Goal: Task Accomplishment & Management: Manage account settings

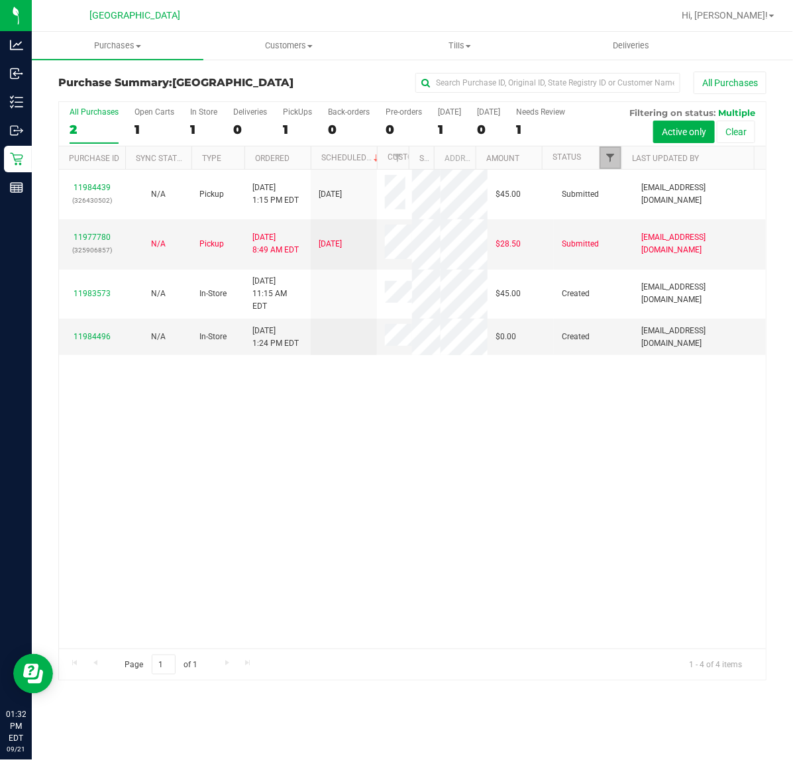
click at [608, 158] on span "Filter" at bounding box center [610, 157] width 11 height 11
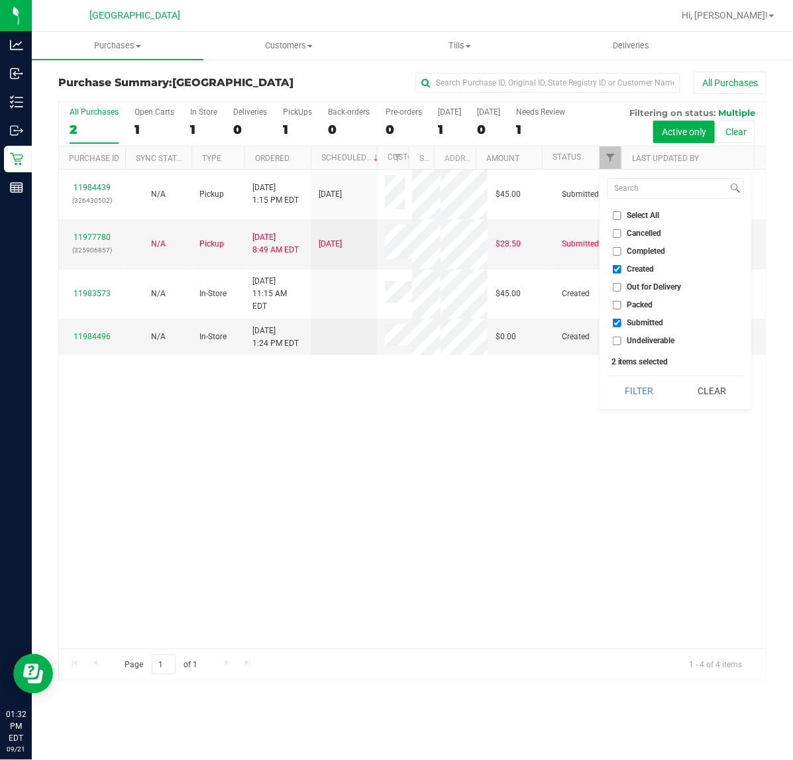
click at [614, 266] on input "Created" at bounding box center [617, 269] width 9 height 9
checkbox input "false"
click at [637, 389] on button "Filter" at bounding box center [639, 390] width 64 height 29
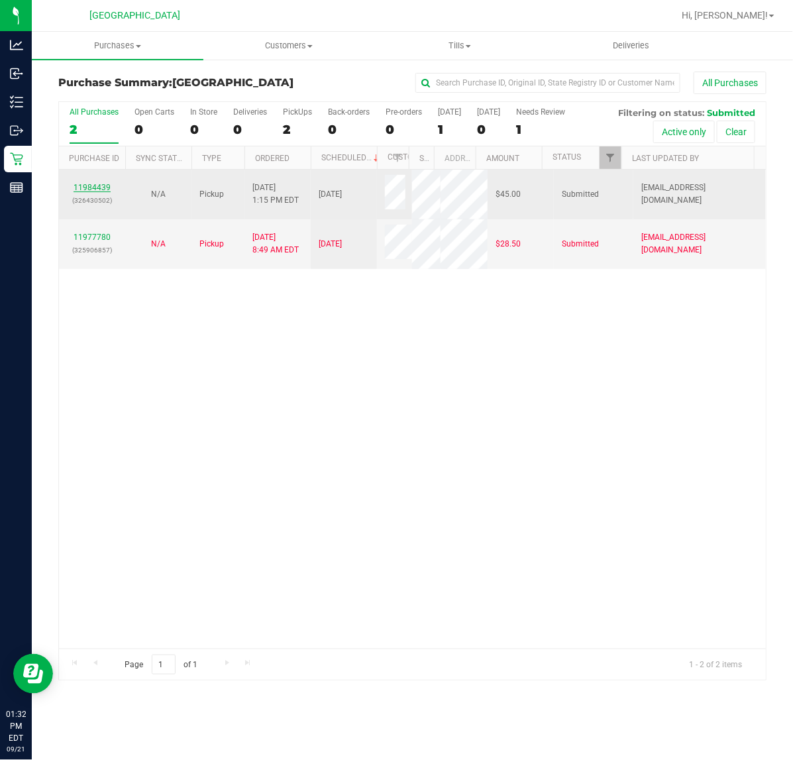
click at [100, 189] on link "11984439" at bounding box center [92, 187] width 37 height 9
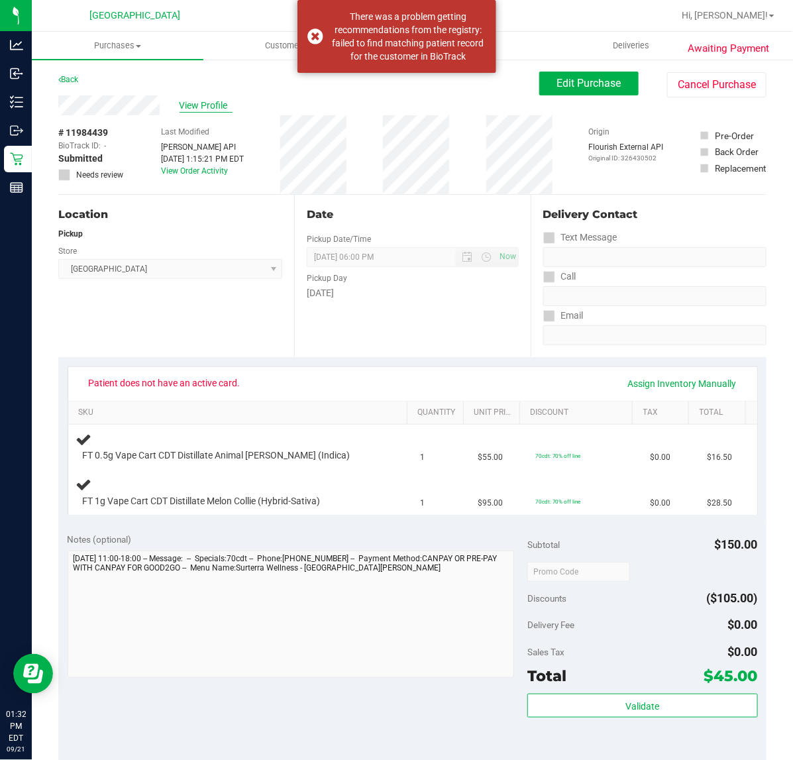
click at [193, 107] on span "View Profile" at bounding box center [206, 106] width 53 height 14
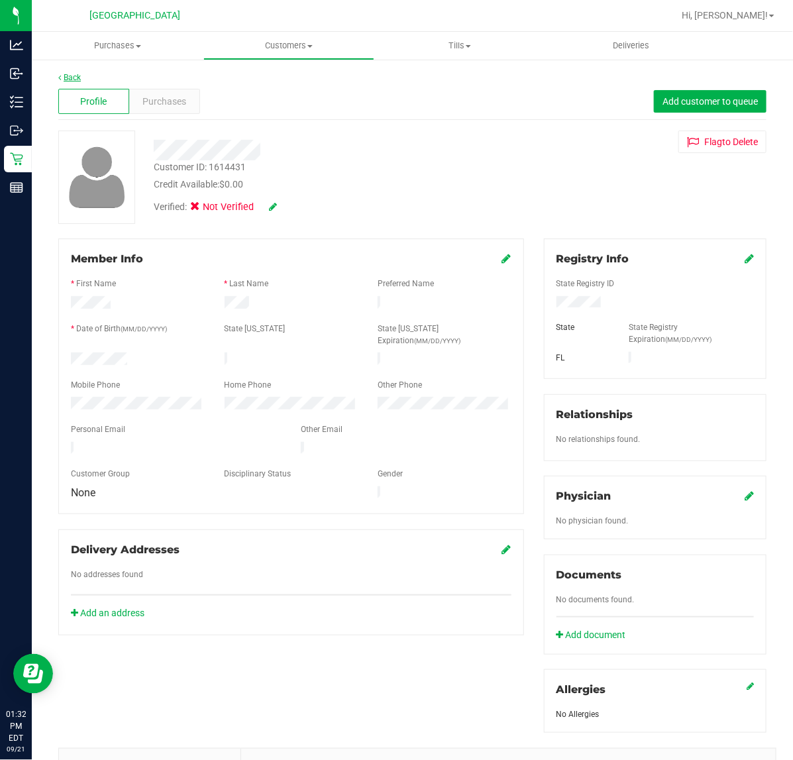
click at [74, 73] on link "Back" at bounding box center [69, 77] width 23 height 9
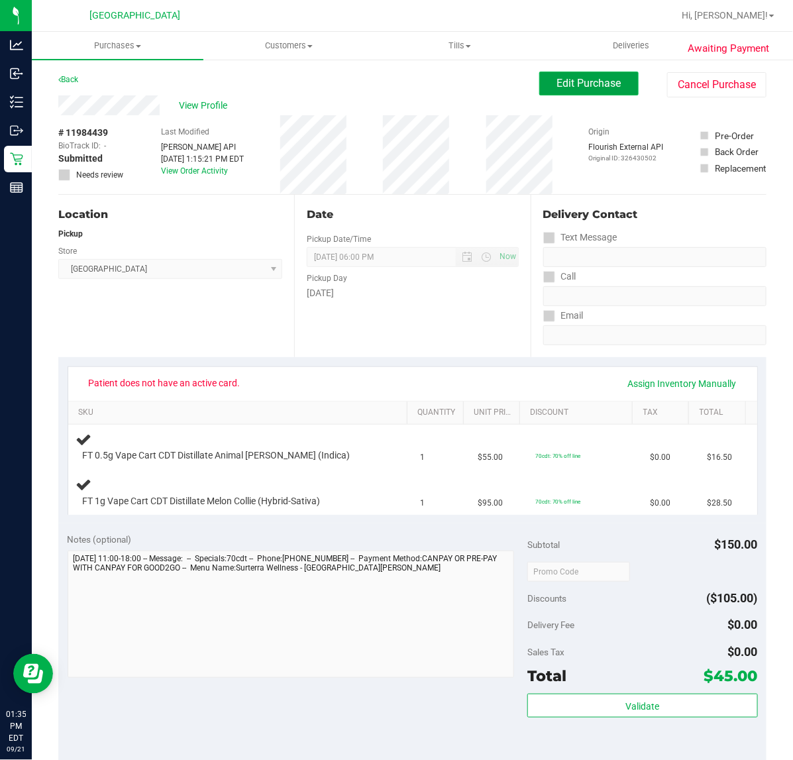
click at [584, 83] on span "Edit Purchase" at bounding box center [589, 83] width 64 height 13
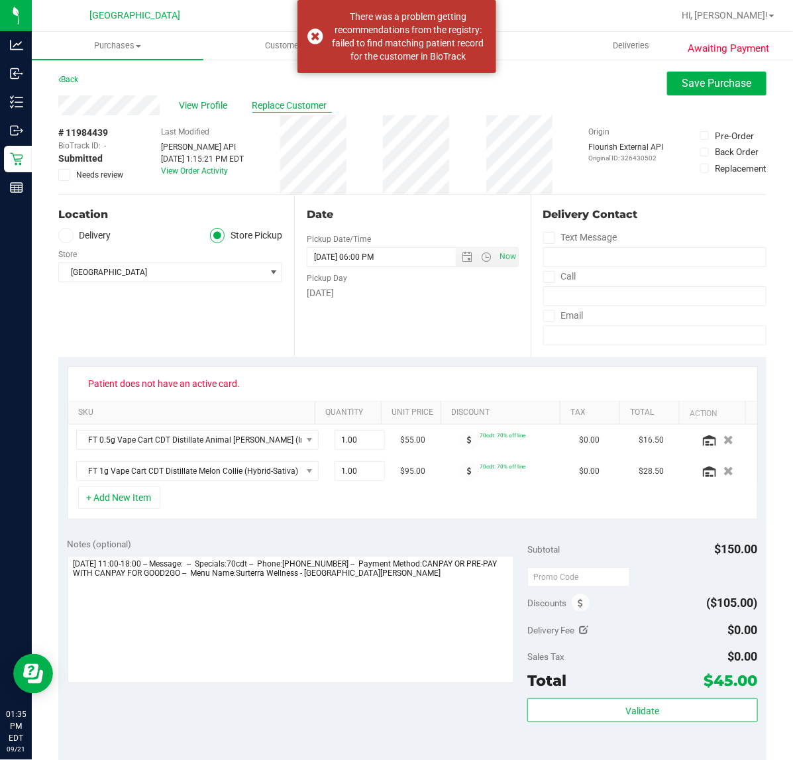
click at [279, 103] on span "Replace Customer" at bounding box center [291, 106] width 79 height 14
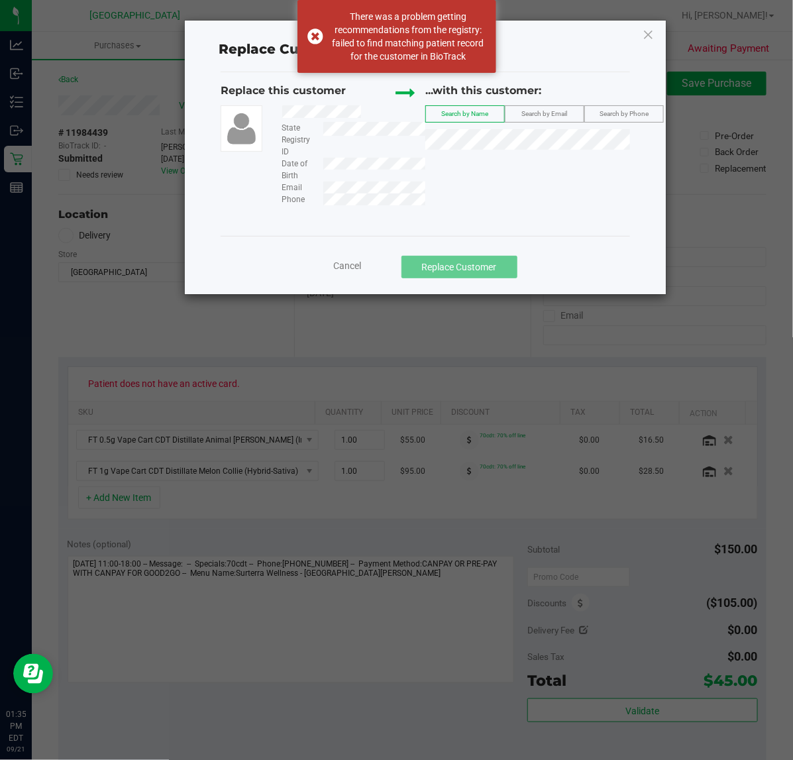
click at [568, 113] on span "Search by Email" at bounding box center [545, 113] width 46 height 7
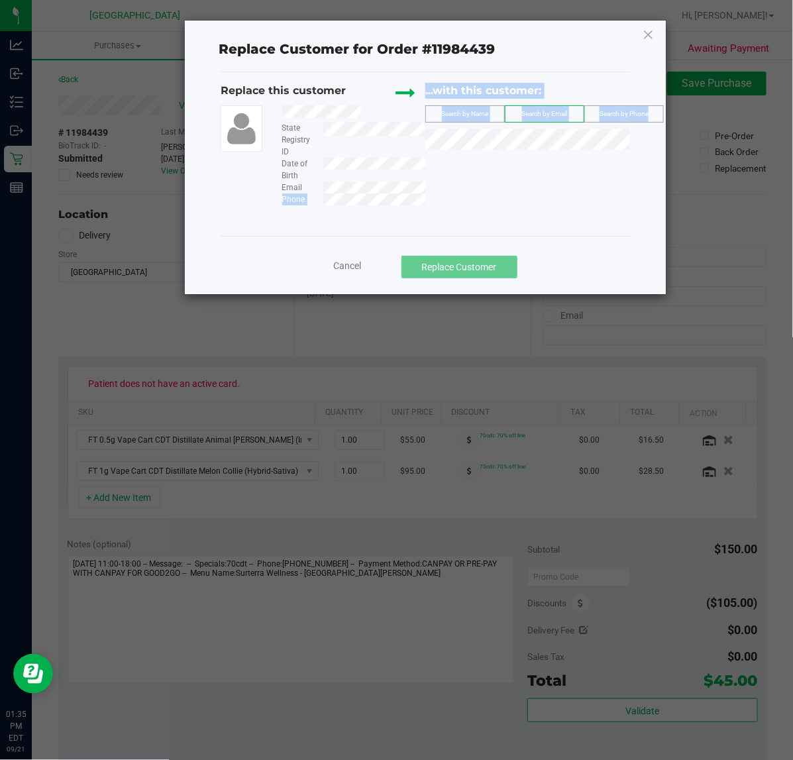
click at [454, 181] on div "Replace this customer State Registry ID Date of Birth Email Phone ...with this …" at bounding box center [425, 144] width 409 height 123
click at [535, 185] on div "Replace this customer State Registry ID Date of Birth Email Phone ...with this …" at bounding box center [425, 144] width 409 height 123
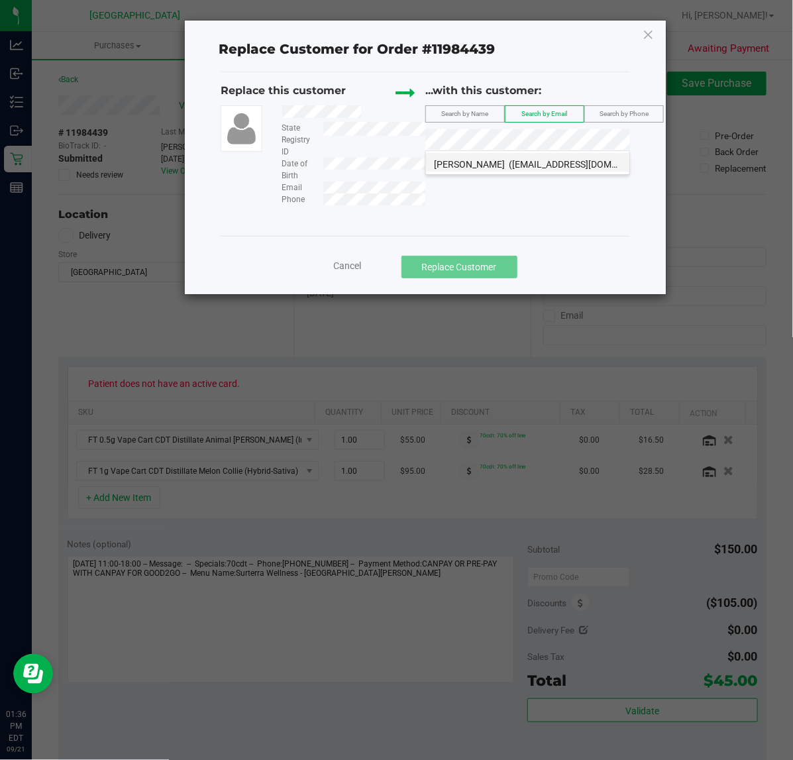
click at [509, 170] on span "([EMAIL_ADDRESS][DOMAIN_NAME])" at bounding box center [586, 164] width 154 height 11
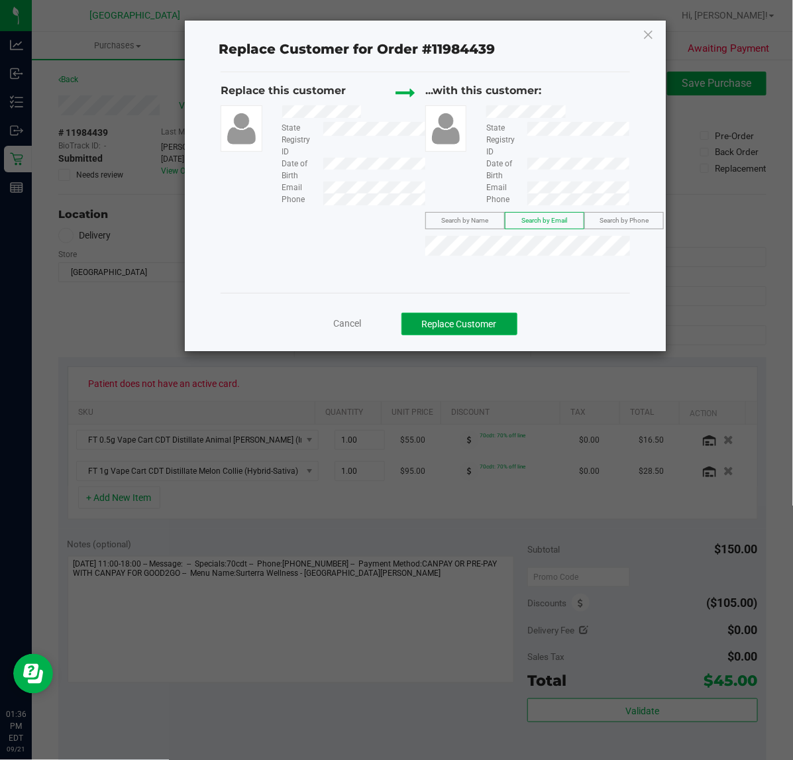
click at [488, 315] on button "Replace Customer" at bounding box center [459, 324] width 116 height 23
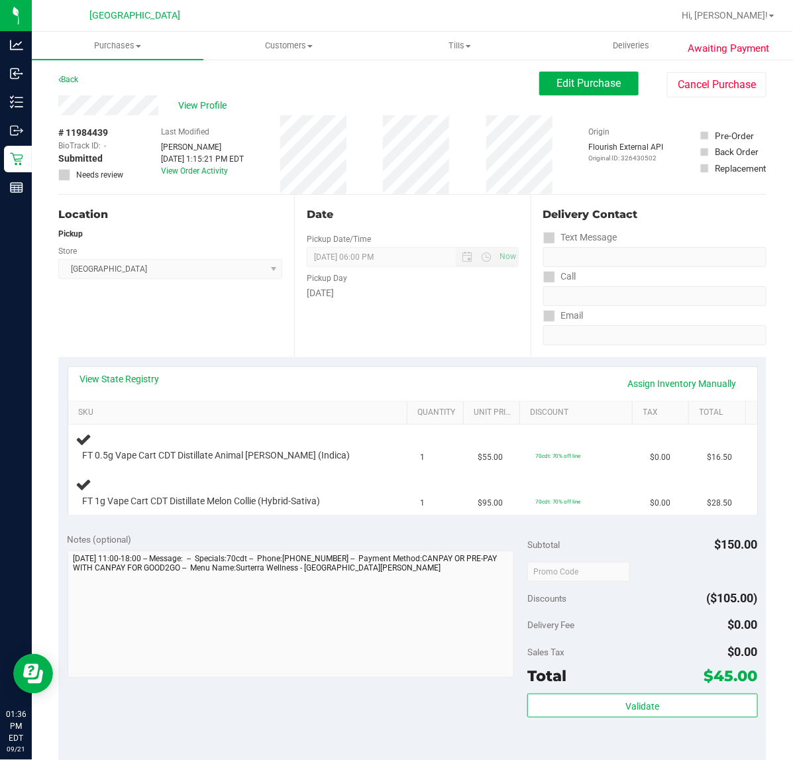
click at [215, 373] on div "View State Registry Assign Inventory Manually" at bounding box center [412, 383] width 665 height 23
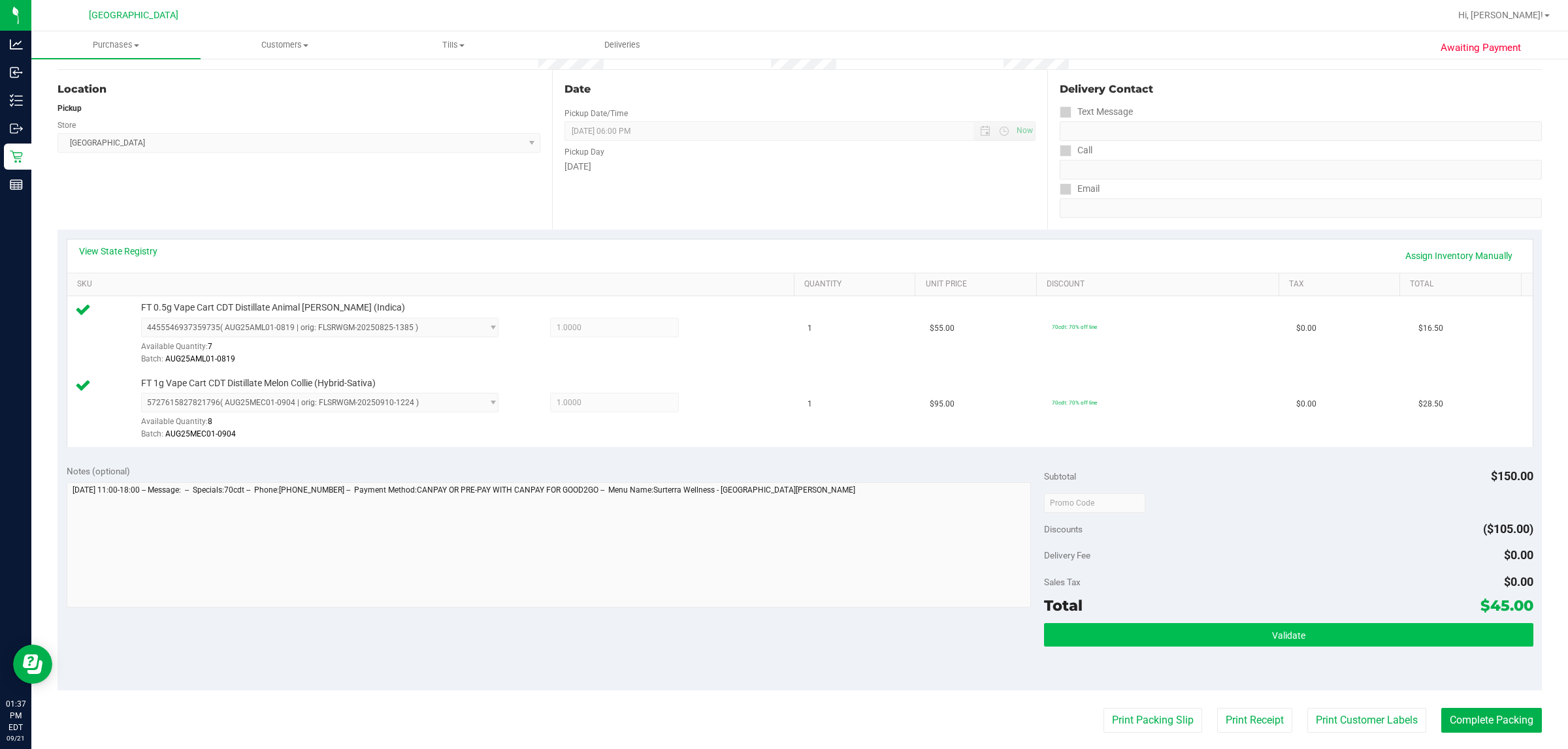
scroll to position [244, 0]
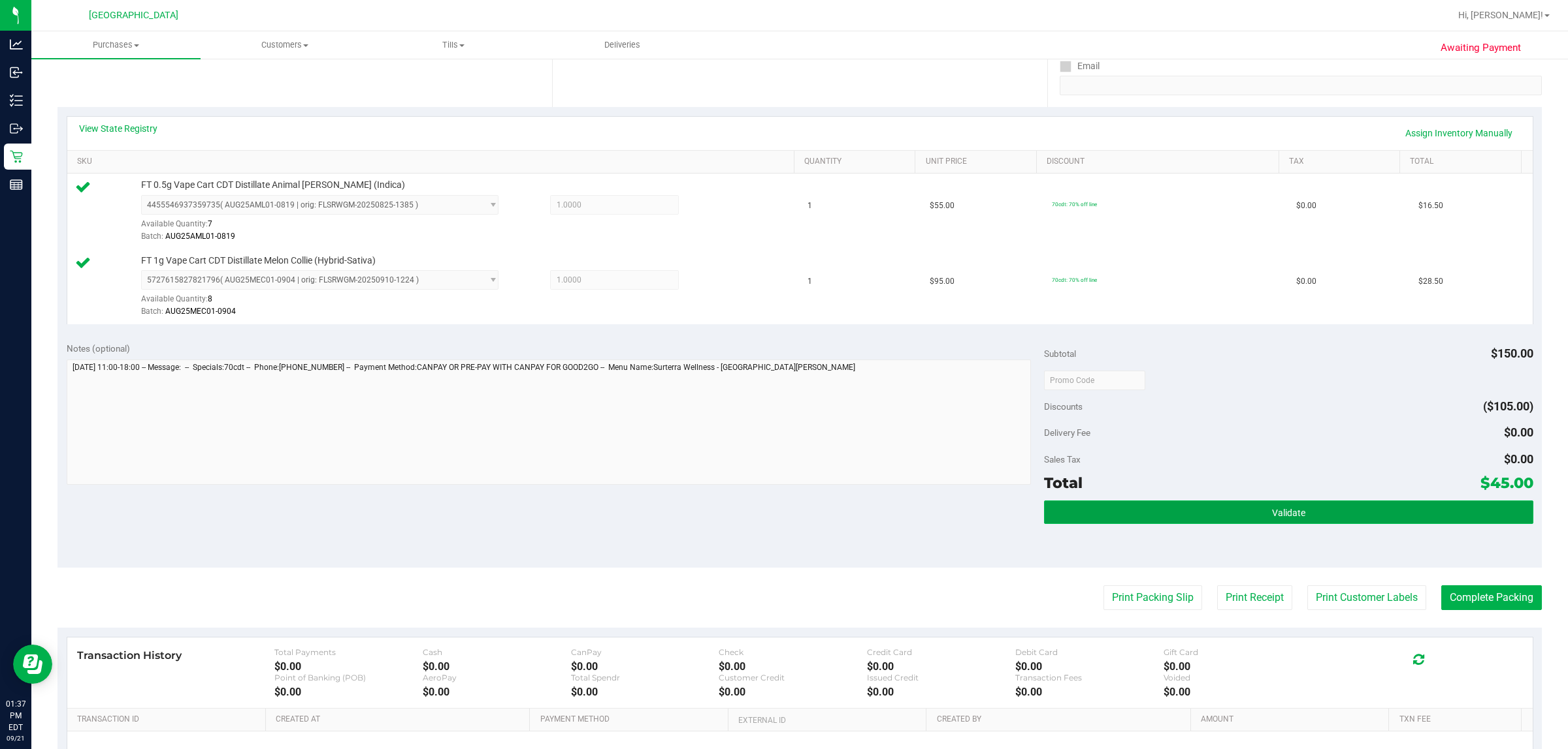
click at [781, 514] on button "Validate" at bounding box center [1288, 512] width 488 height 24
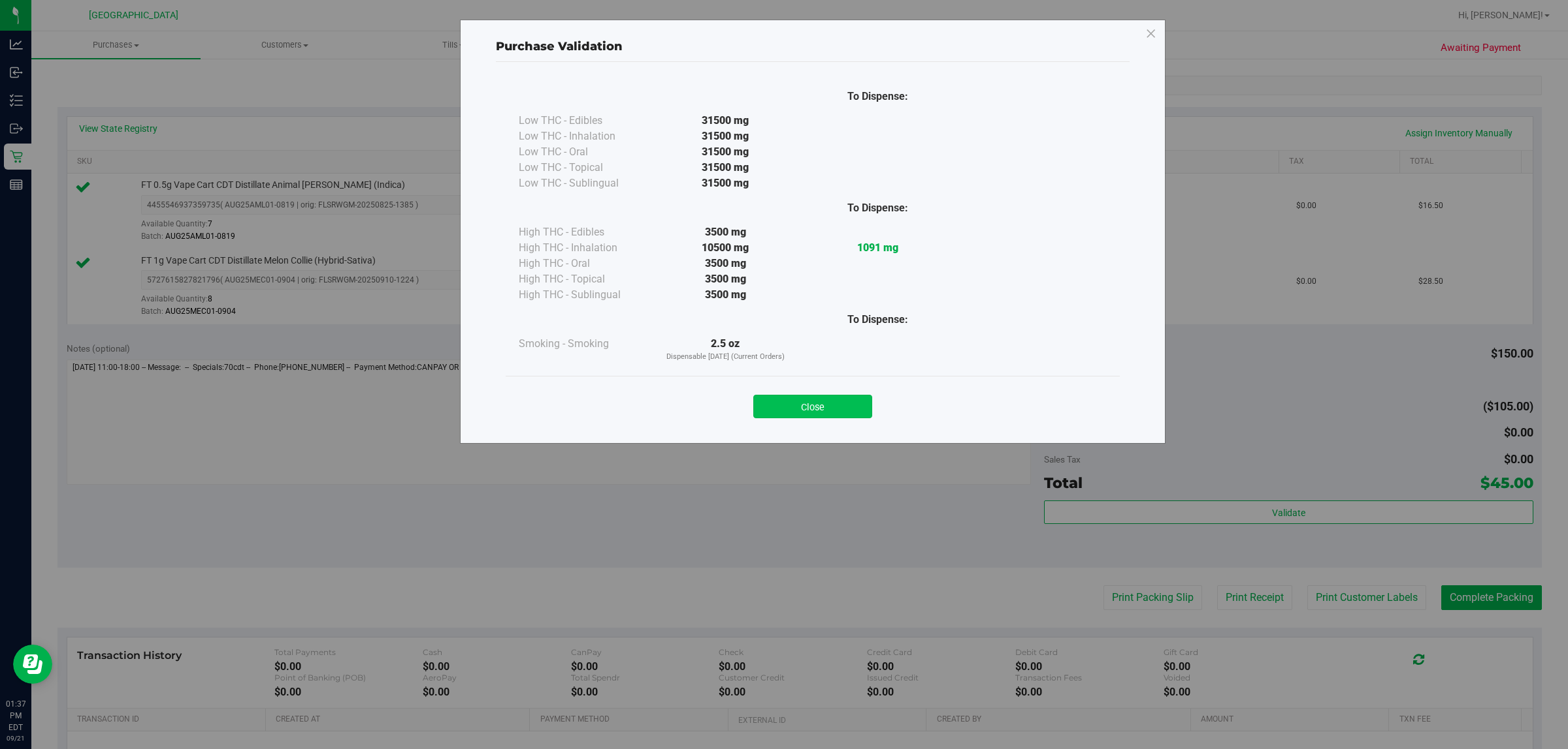
click at [781, 406] on button "Close" at bounding box center [813, 407] width 119 height 24
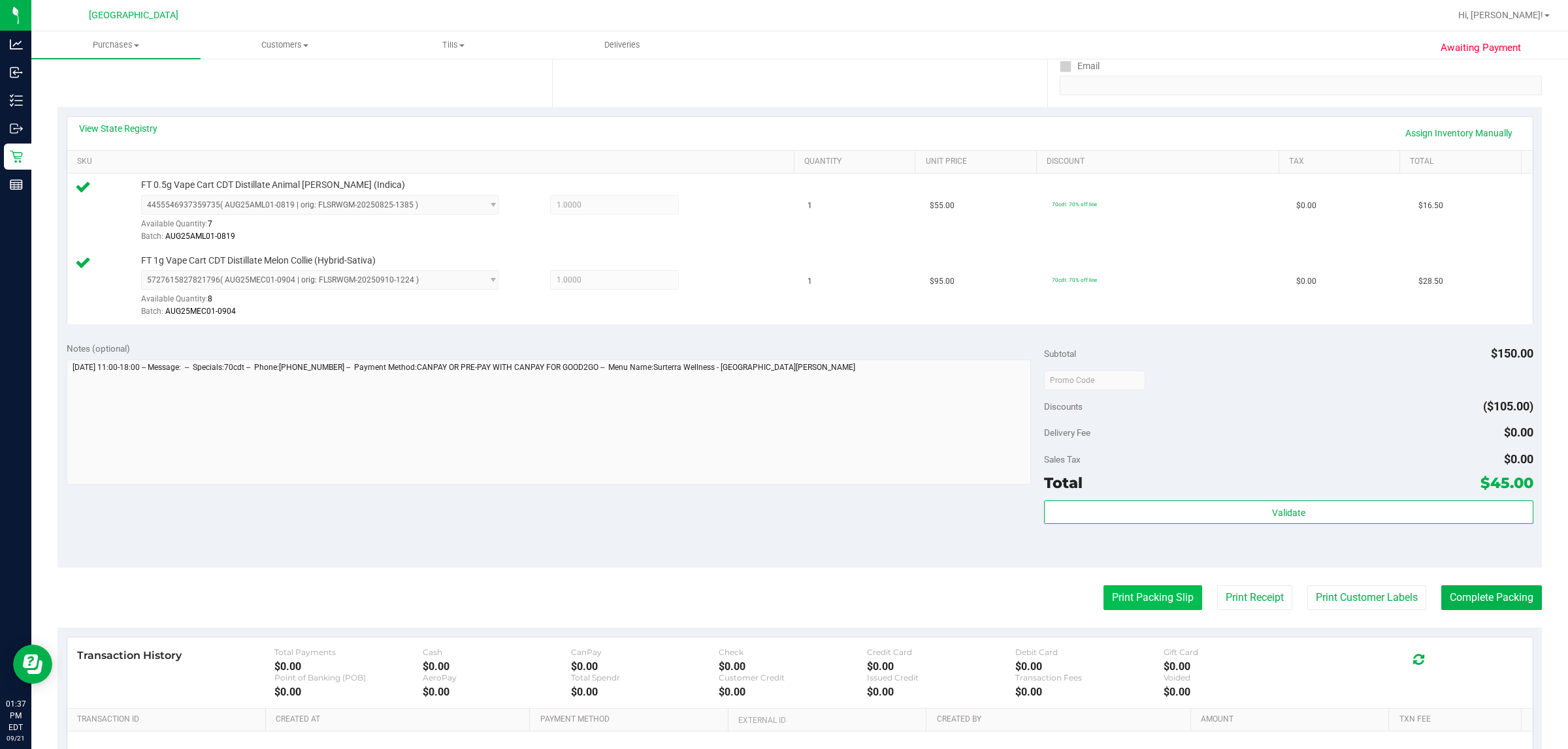
click at [781, 601] on button "Print Packing Slip" at bounding box center [1153, 597] width 99 height 25
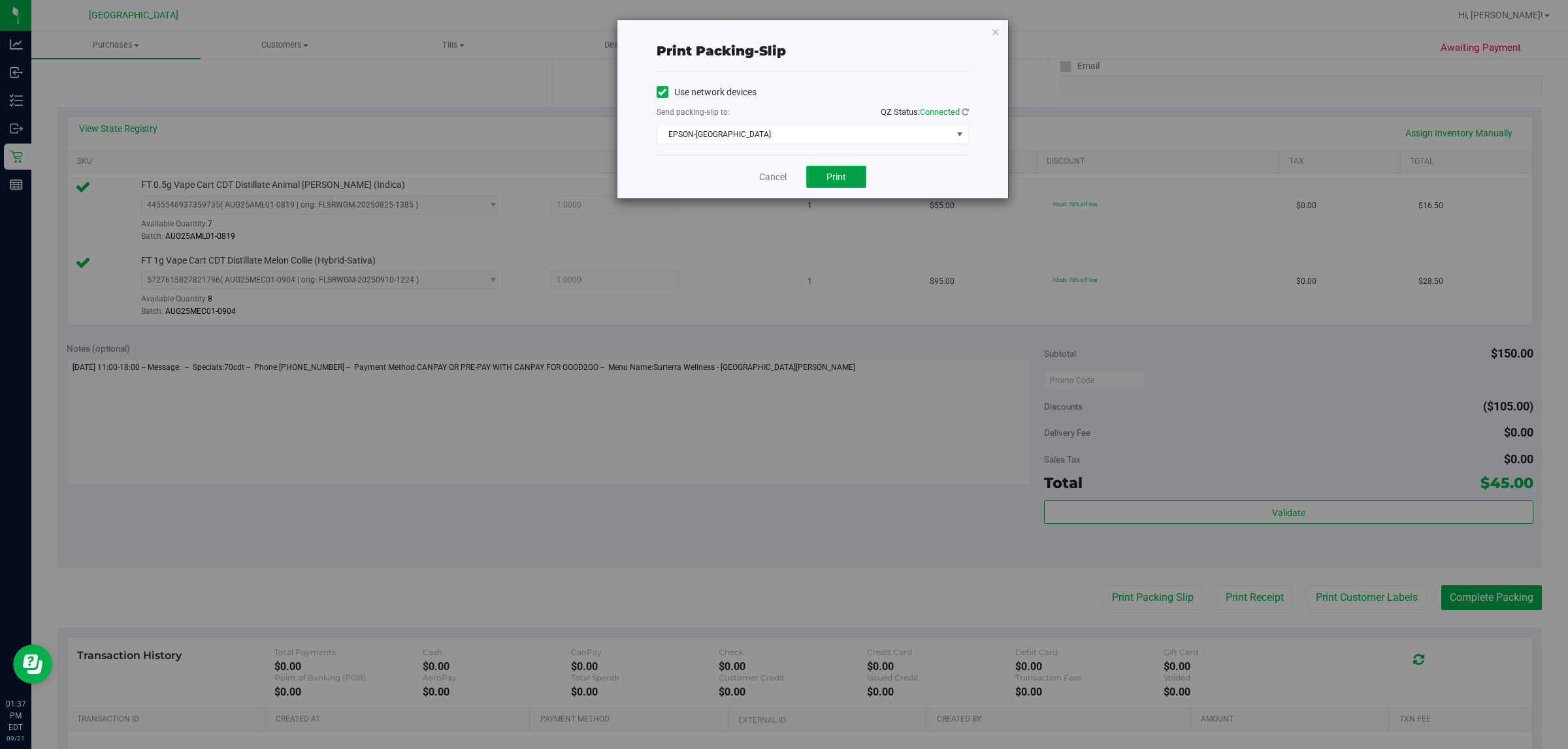
click at [781, 184] on button "Print" at bounding box center [835, 176] width 60 height 23
click at [768, 177] on link "Cancel" at bounding box center [773, 177] width 28 height 14
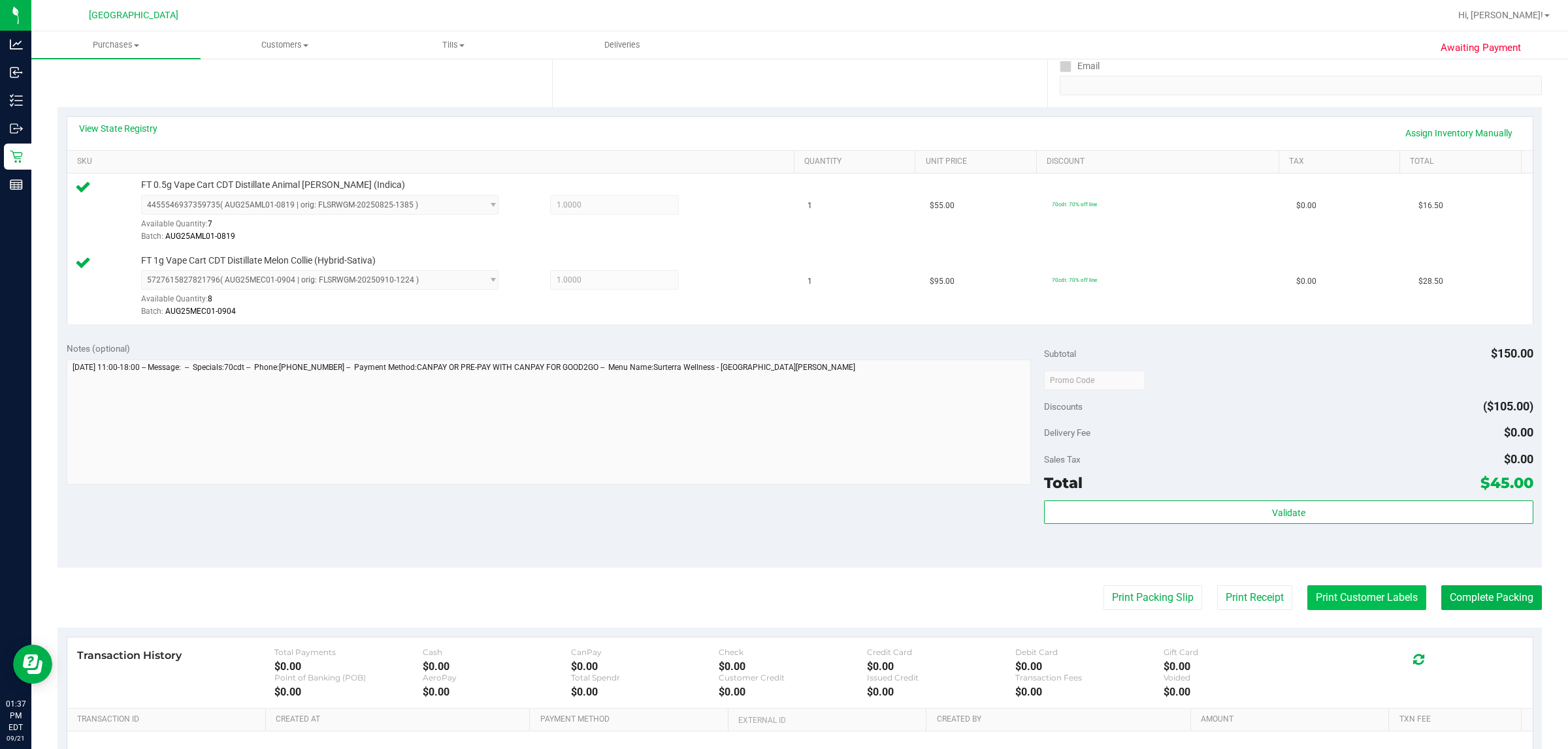
click at [781, 592] on button "Print Customer Labels" at bounding box center [1366, 597] width 119 height 25
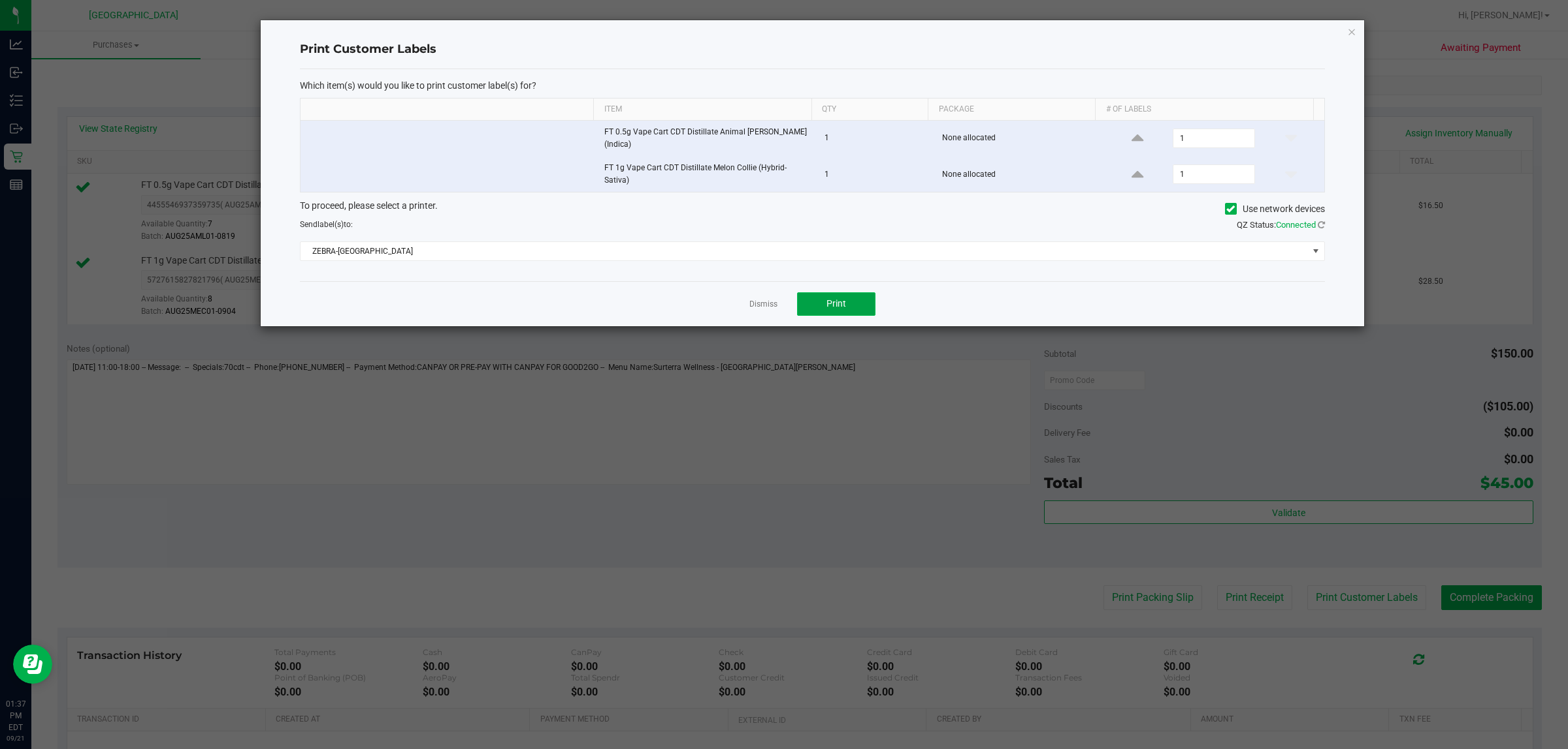
click at [781, 305] on button "Print" at bounding box center [835, 305] width 78 height 24
click at [767, 304] on link "Dismiss" at bounding box center [763, 304] width 28 height 11
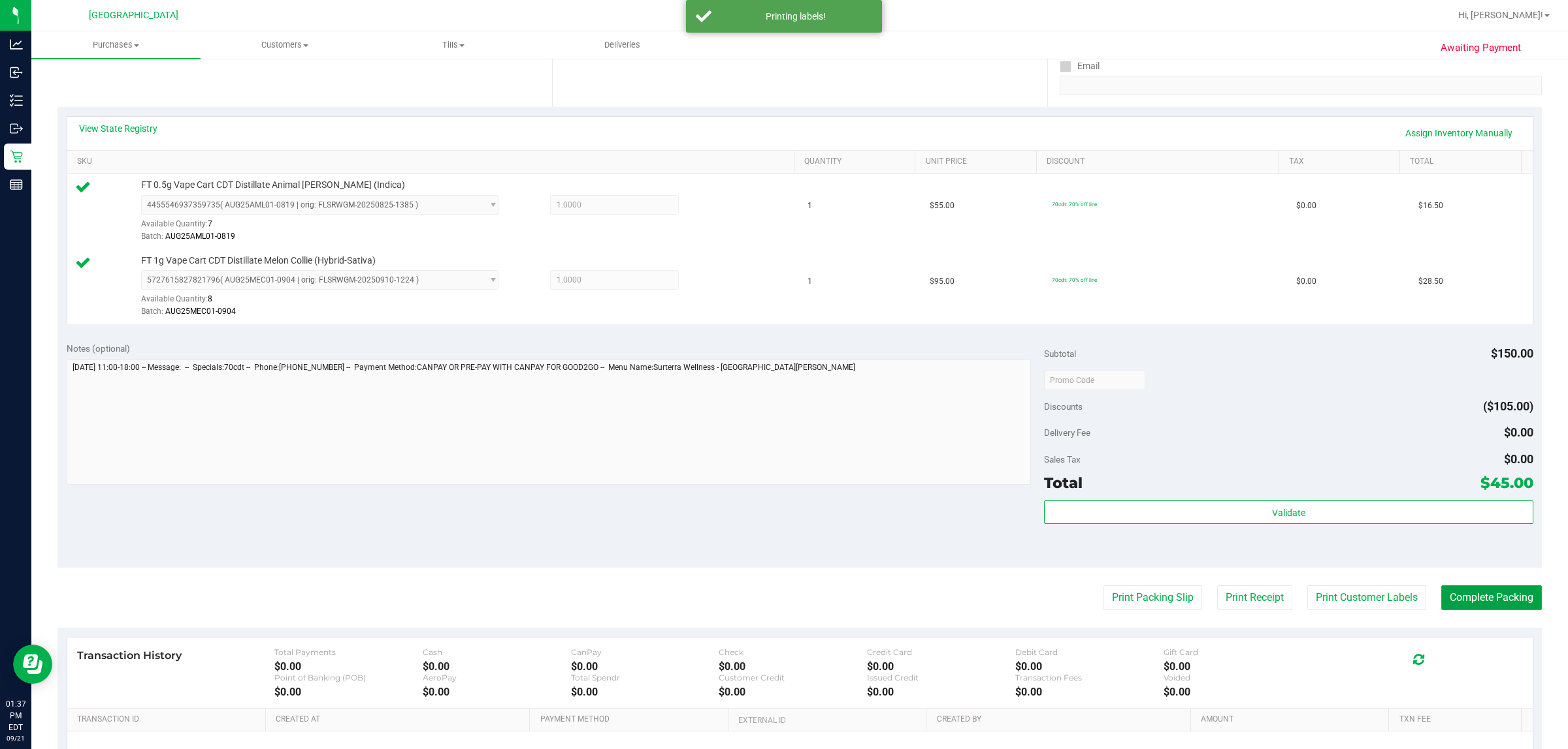
click at [781, 600] on button "Complete Packing" at bounding box center [1491, 597] width 101 height 25
